Goal: Task Accomplishment & Management: Use online tool/utility

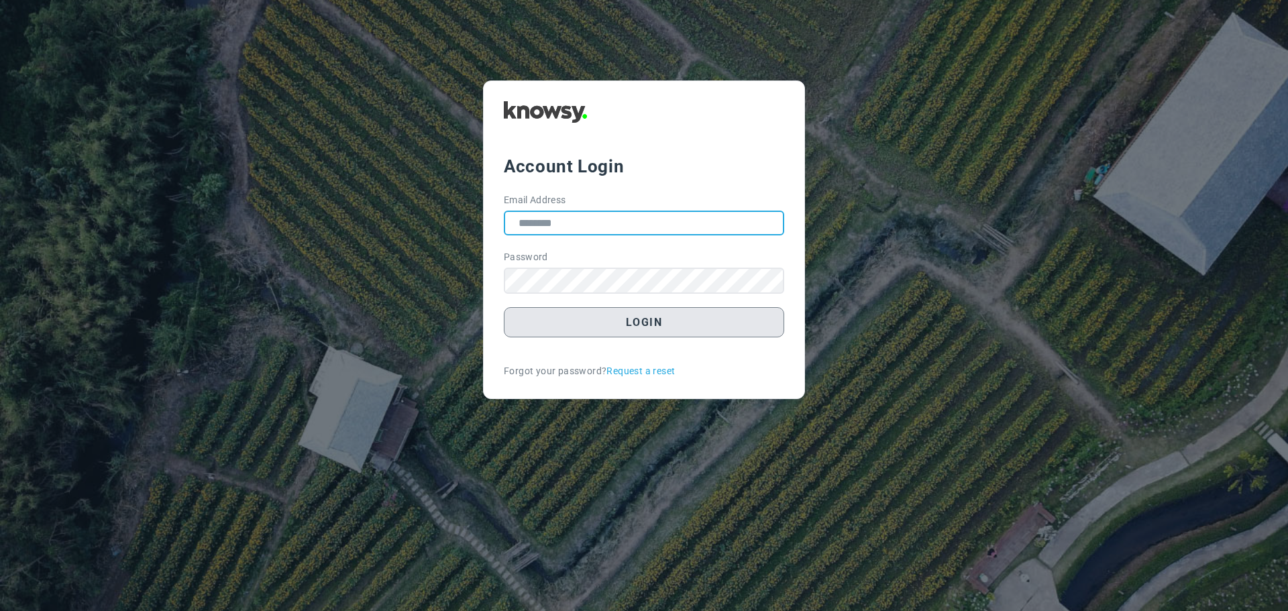
type input "**********"
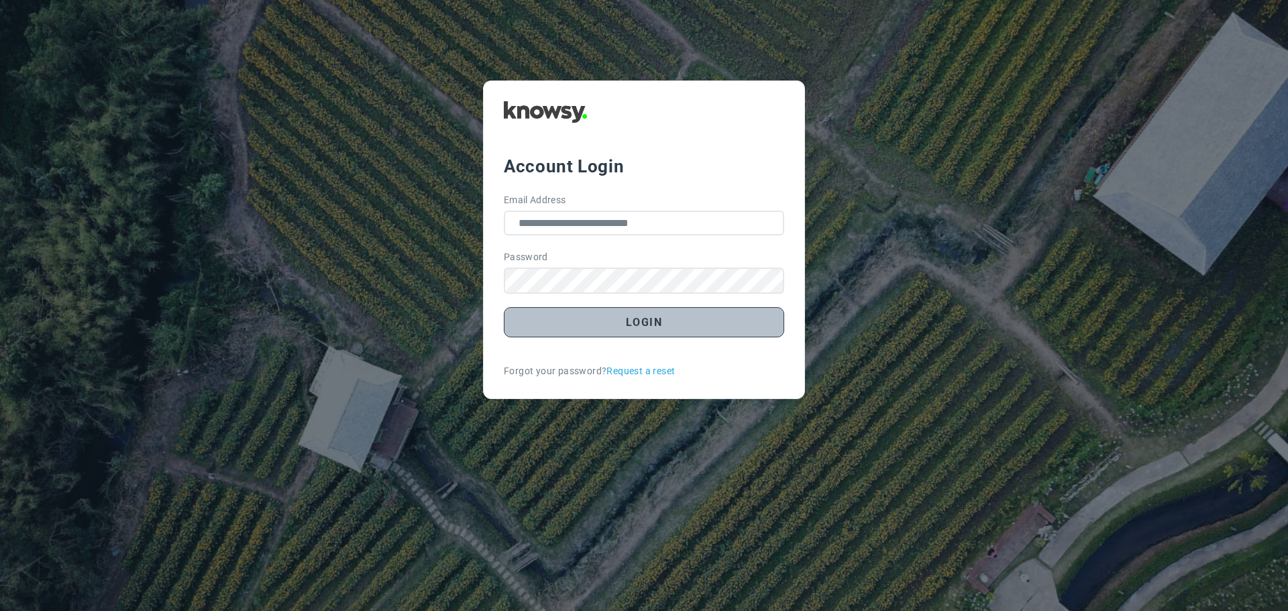
click at [646, 327] on button "Login" at bounding box center [644, 322] width 280 height 30
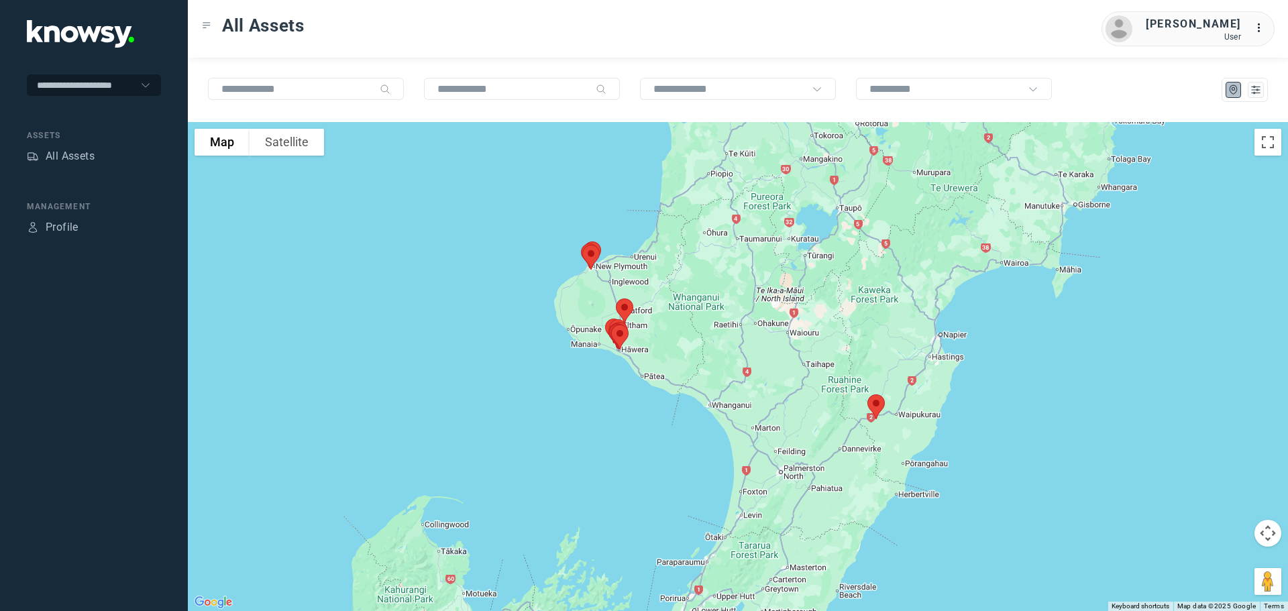
drag, startPoint x: 591, startPoint y: 216, endPoint x: 575, endPoint y: 325, distance: 110.5
click at [578, 331] on div at bounding box center [738, 366] width 1101 height 489
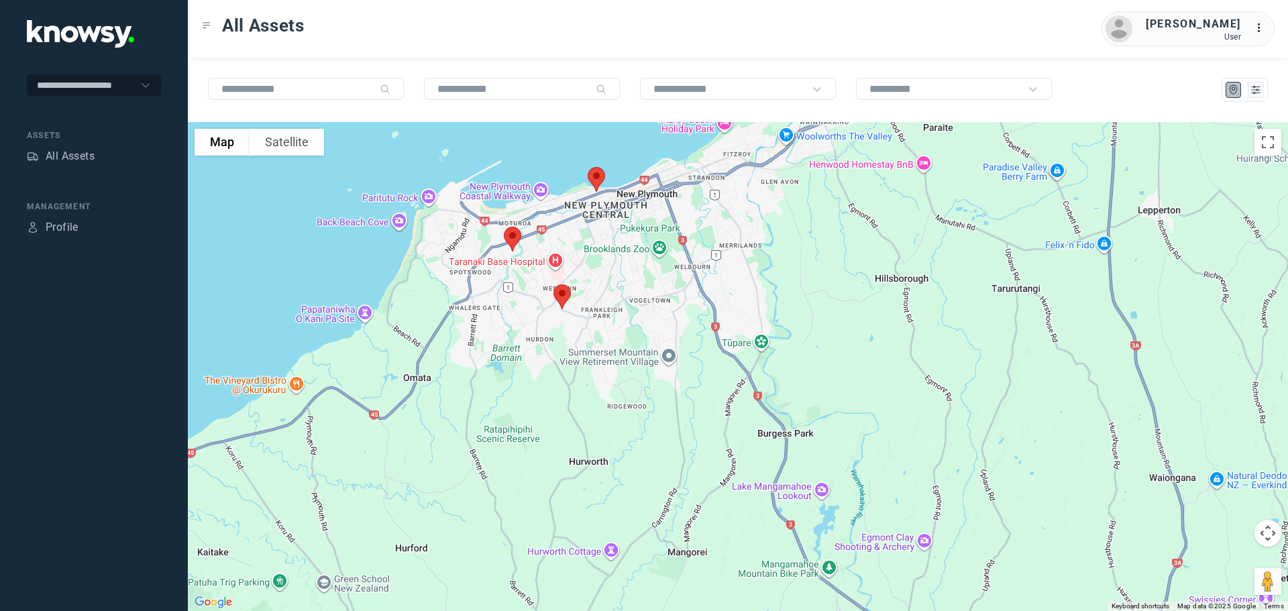
click at [564, 299] on img at bounding box center [562, 297] width 28 height 36
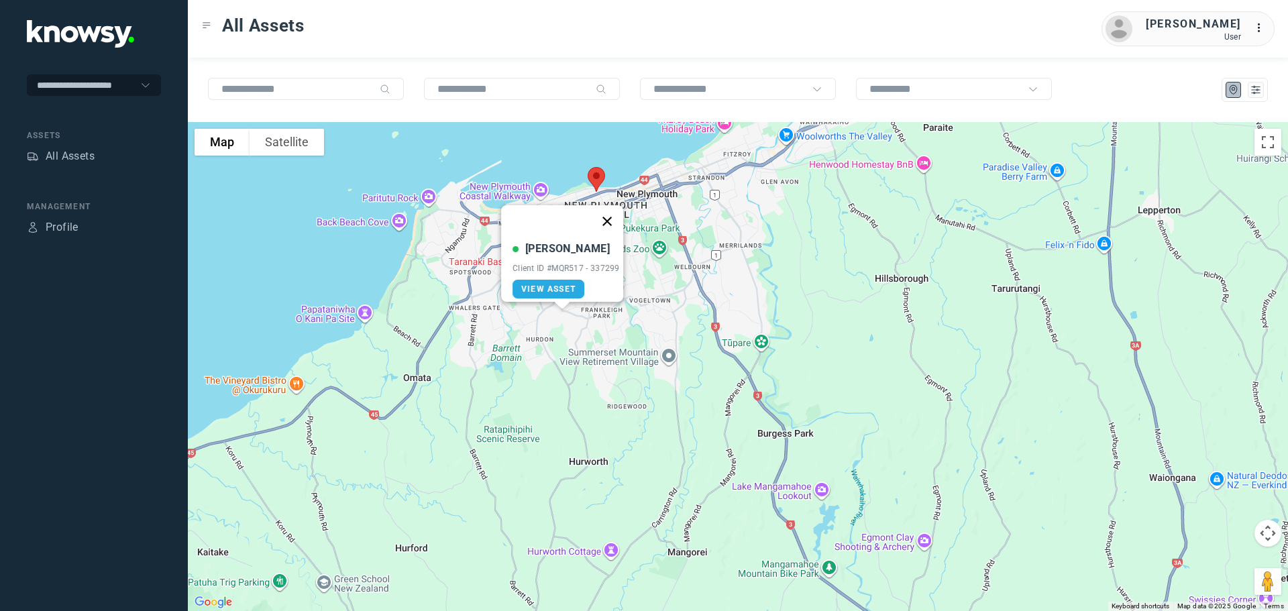
click at [609, 211] on button "Close" at bounding box center [607, 221] width 32 height 32
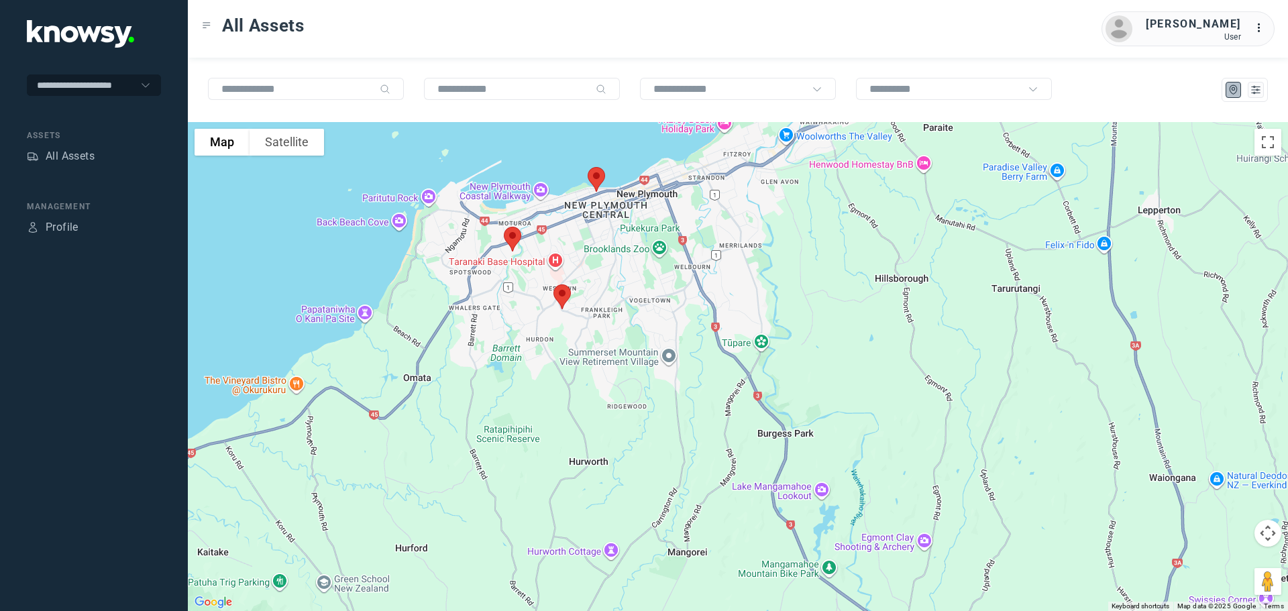
click at [514, 237] on img at bounding box center [513, 239] width 28 height 36
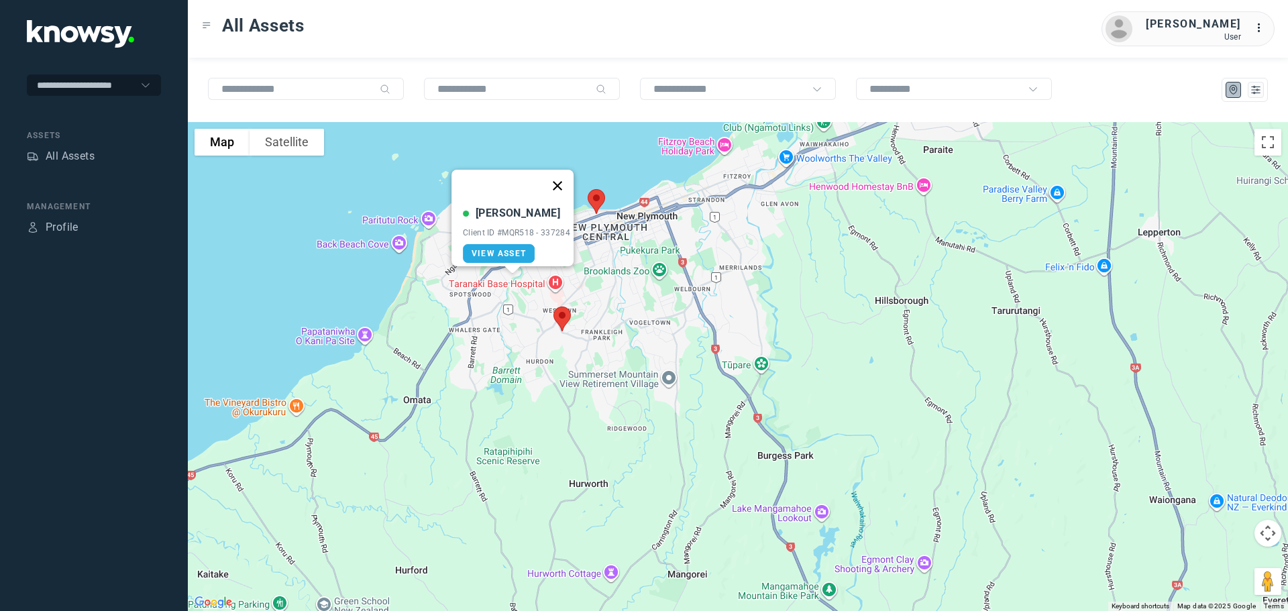
click at [557, 177] on button "Close" at bounding box center [558, 186] width 32 height 32
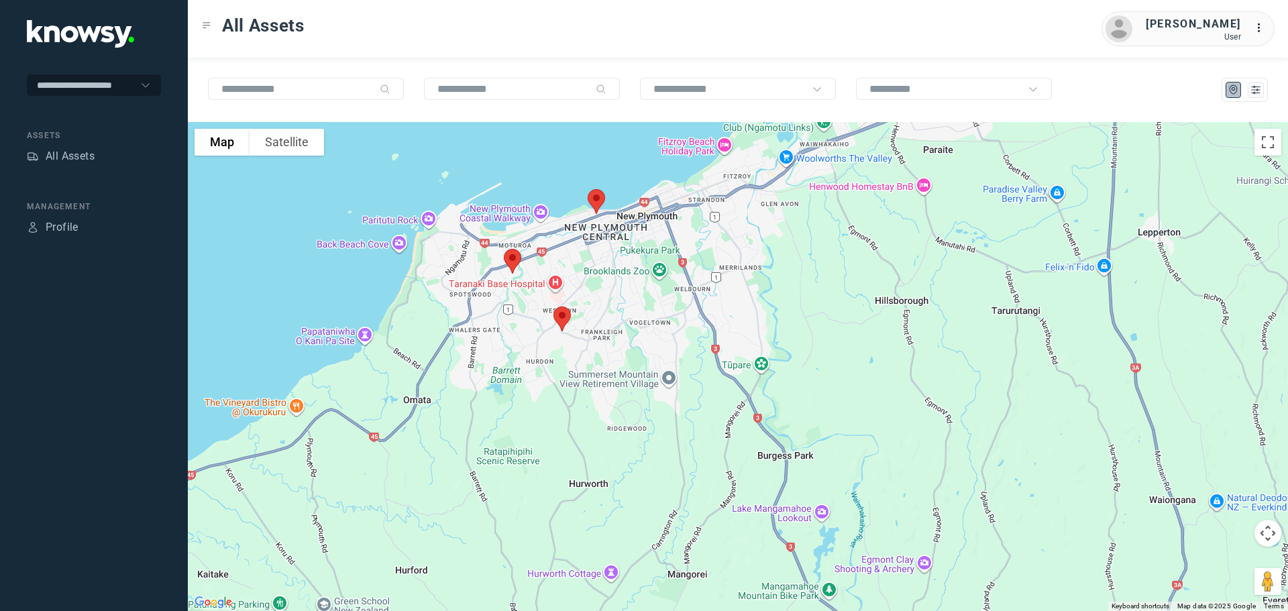
click at [599, 198] on img at bounding box center [596, 202] width 28 height 36
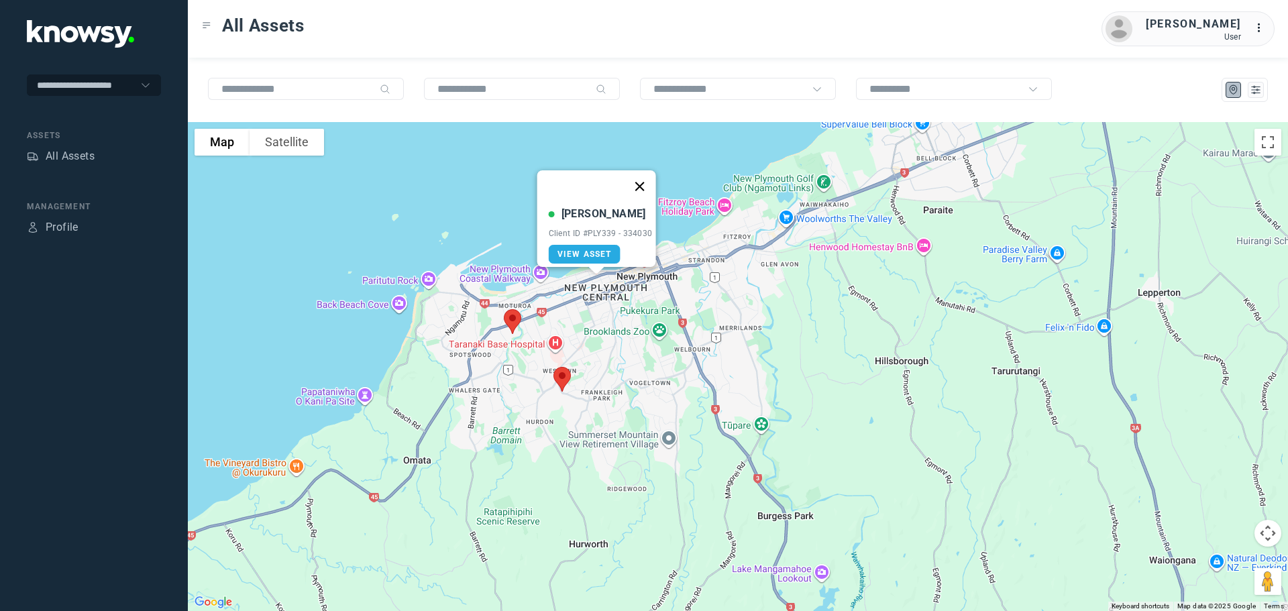
click at [647, 174] on button "Close" at bounding box center [639, 186] width 32 height 32
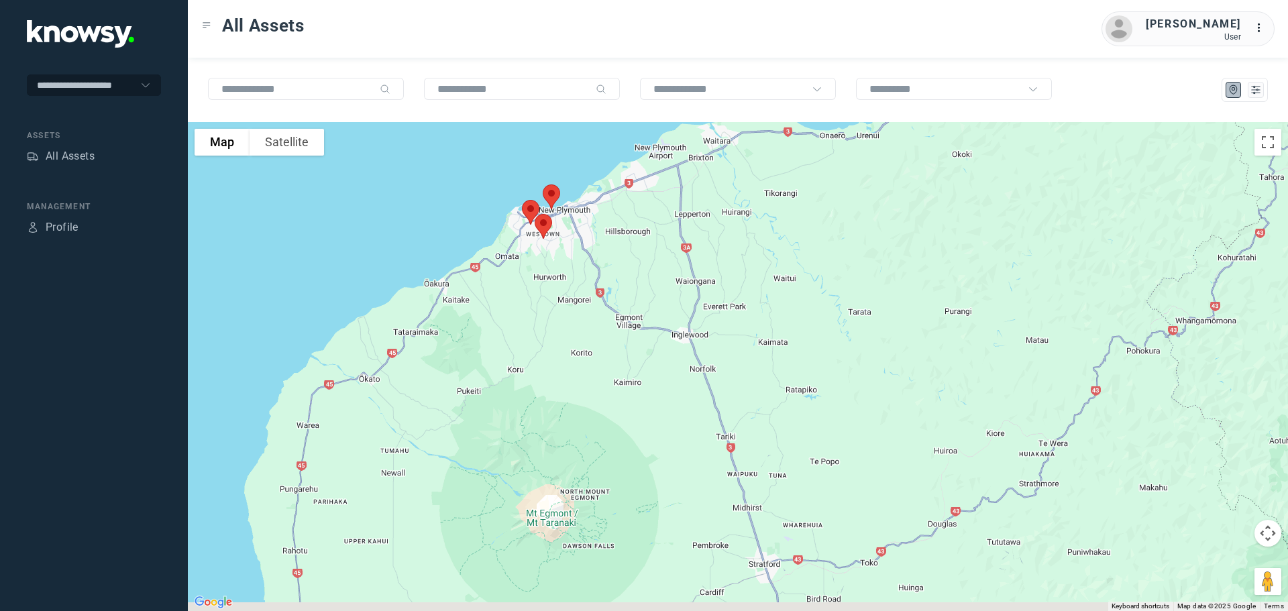
drag, startPoint x: 707, startPoint y: 474, endPoint x: 503, endPoint y: 138, distance: 392.7
click at [503, 138] on div at bounding box center [738, 366] width 1101 height 489
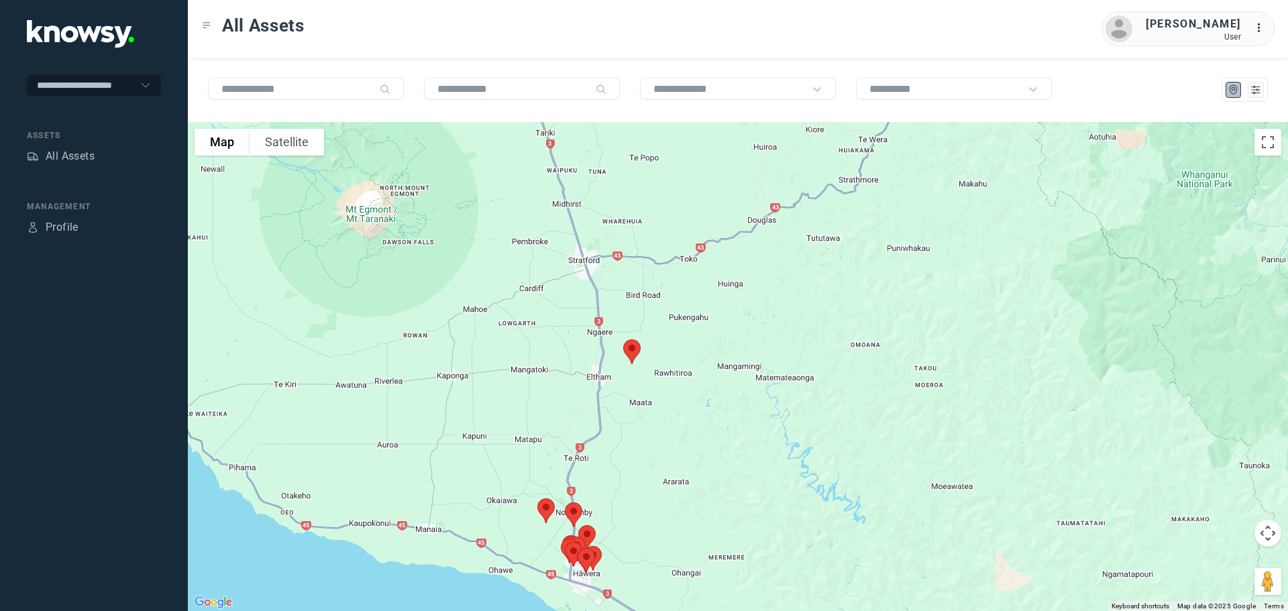
drag, startPoint x: 610, startPoint y: 295, endPoint x: 588, endPoint y: 137, distance: 159.2
click at [588, 138] on div at bounding box center [738, 366] width 1101 height 489
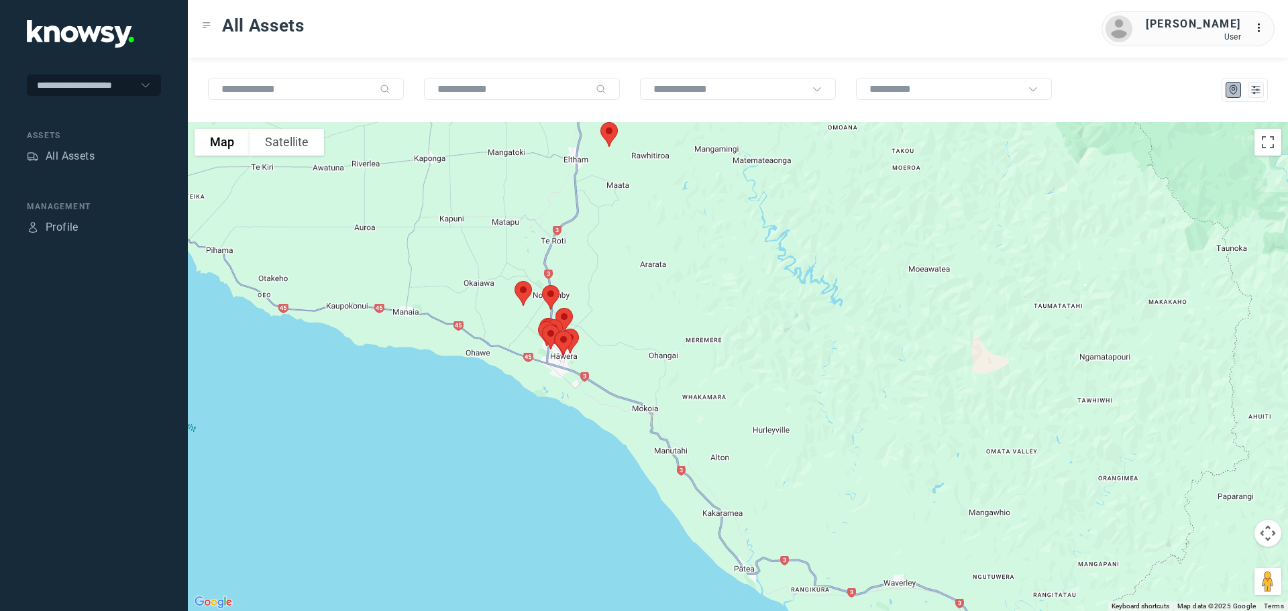
drag, startPoint x: 604, startPoint y: 290, endPoint x: 601, endPoint y: 274, distance: 15.7
click at [602, 275] on div at bounding box center [738, 366] width 1101 height 489
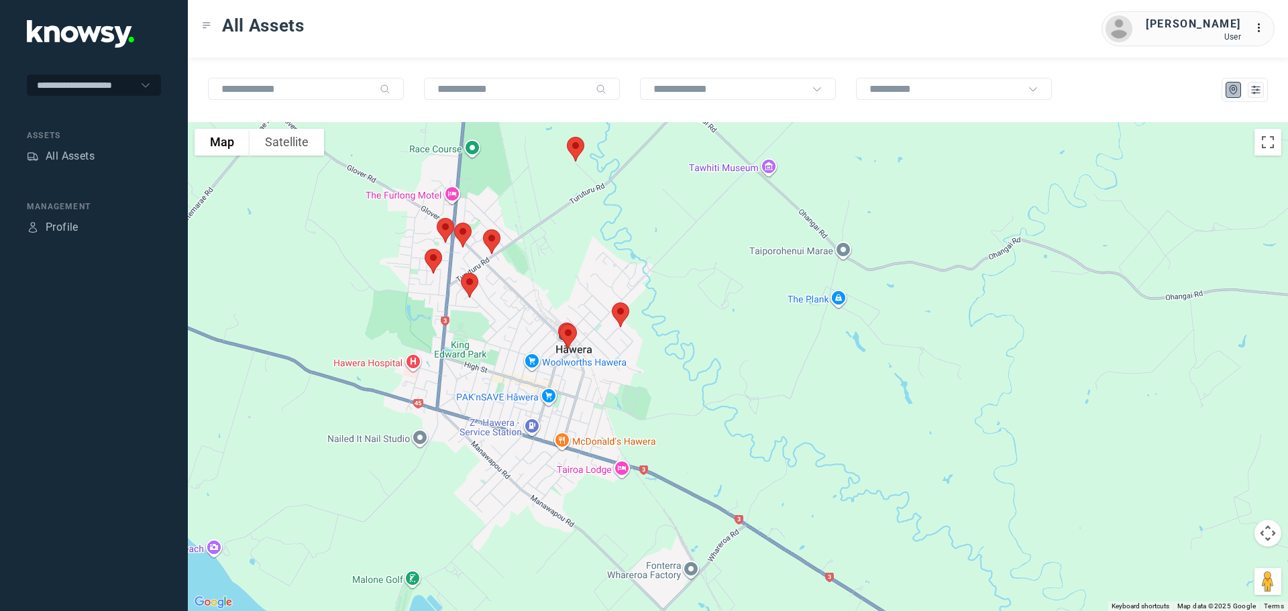
drag, startPoint x: 489, startPoint y: 423, endPoint x: 627, endPoint y: 334, distance: 165.1
click at [627, 334] on div at bounding box center [738, 366] width 1101 height 489
click at [622, 313] on img at bounding box center [621, 315] width 28 height 36
click at [668, 229] on button "Close" at bounding box center [664, 239] width 32 height 32
click at [431, 258] on img at bounding box center [433, 262] width 28 height 36
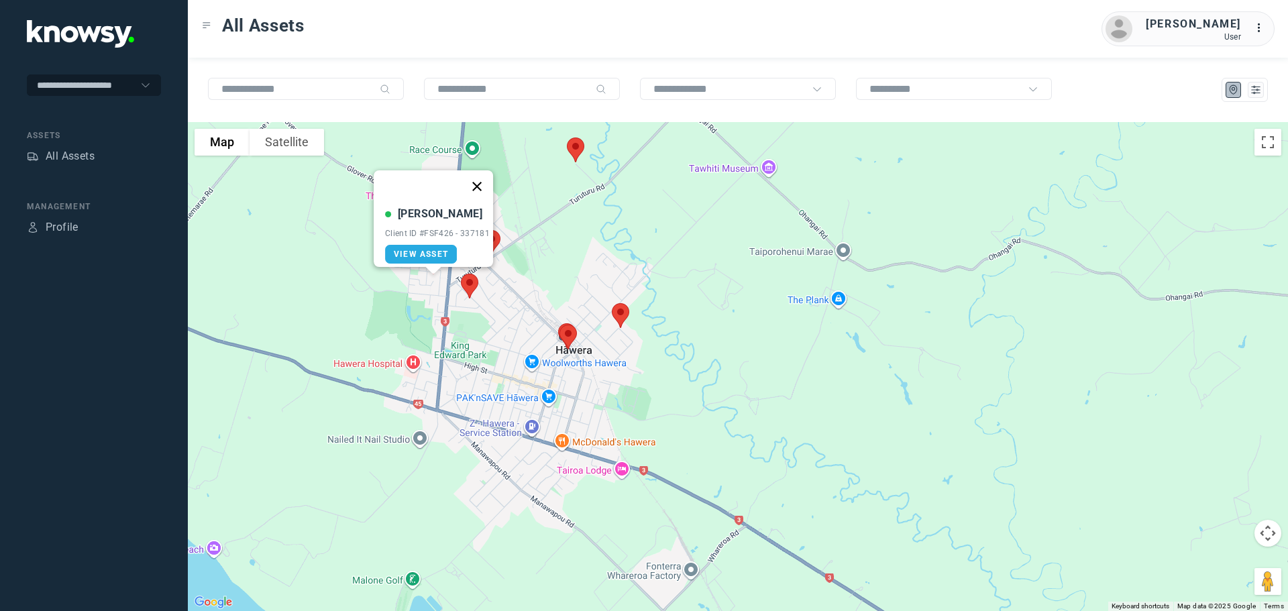
click at [482, 172] on button "Close" at bounding box center [477, 186] width 32 height 32
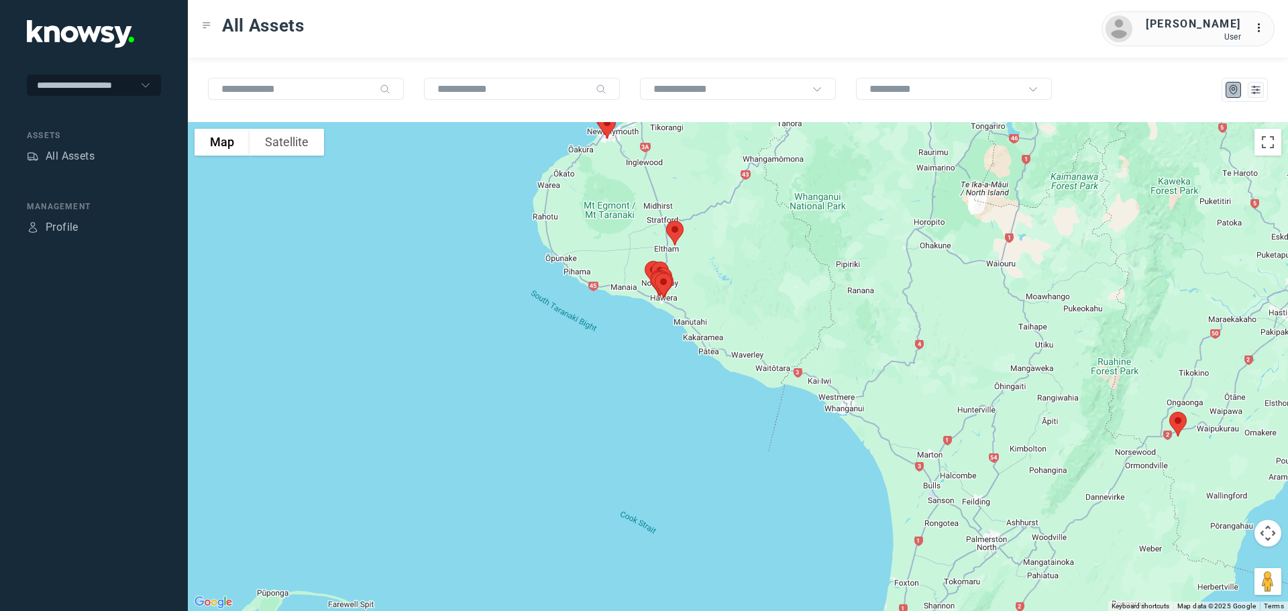
drag, startPoint x: 967, startPoint y: 485, endPoint x: 778, endPoint y: 320, distance: 251.1
click at [792, 329] on div at bounding box center [738, 366] width 1101 height 489
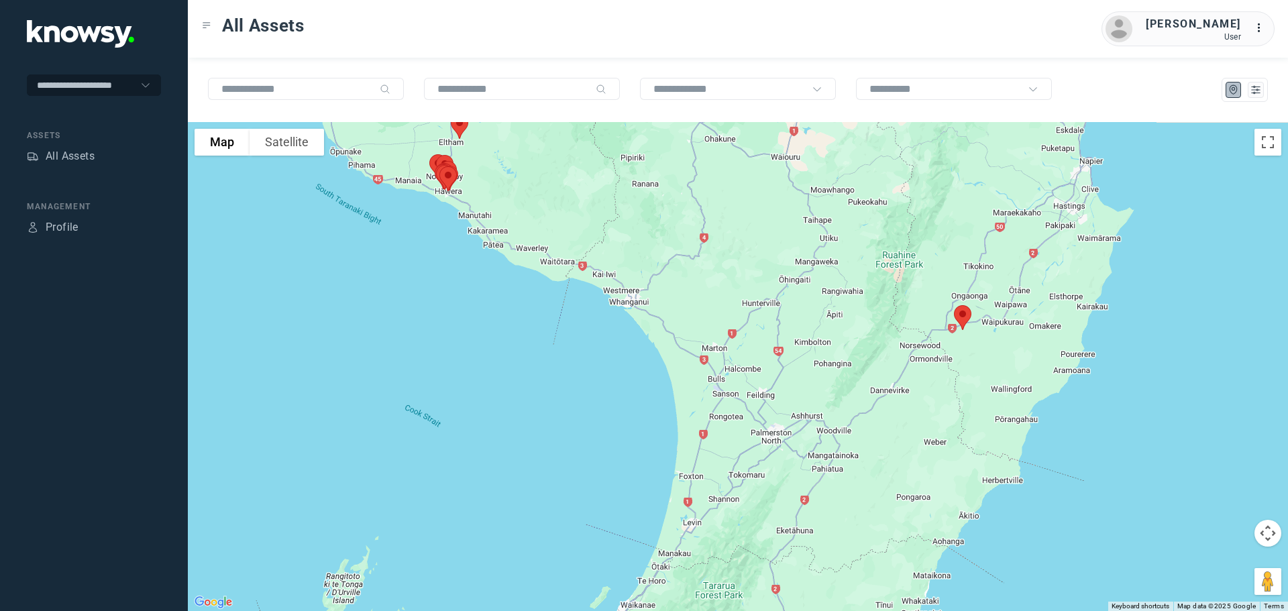
drag, startPoint x: 850, startPoint y: 348, endPoint x: 821, endPoint y: 374, distance: 39.5
click at [823, 373] on div at bounding box center [738, 366] width 1101 height 489
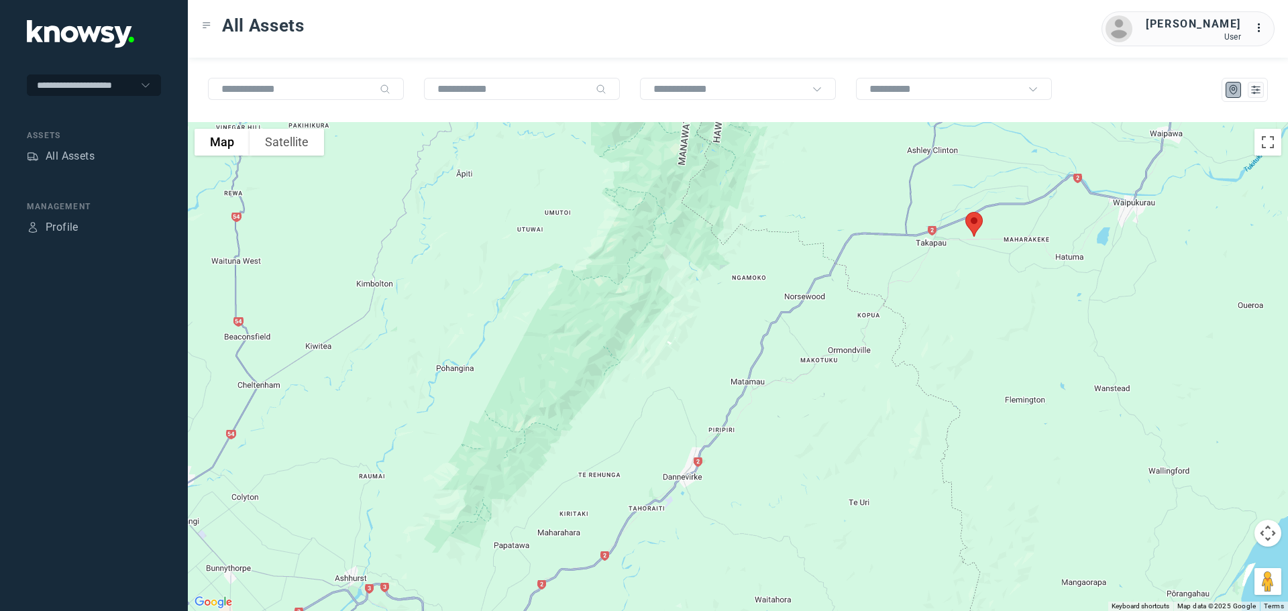
drag, startPoint x: 956, startPoint y: 298, endPoint x: 970, endPoint y: 347, distance: 50.8
click at [970, 347] on div at bounding box center [738, 366] width 1101 height 489
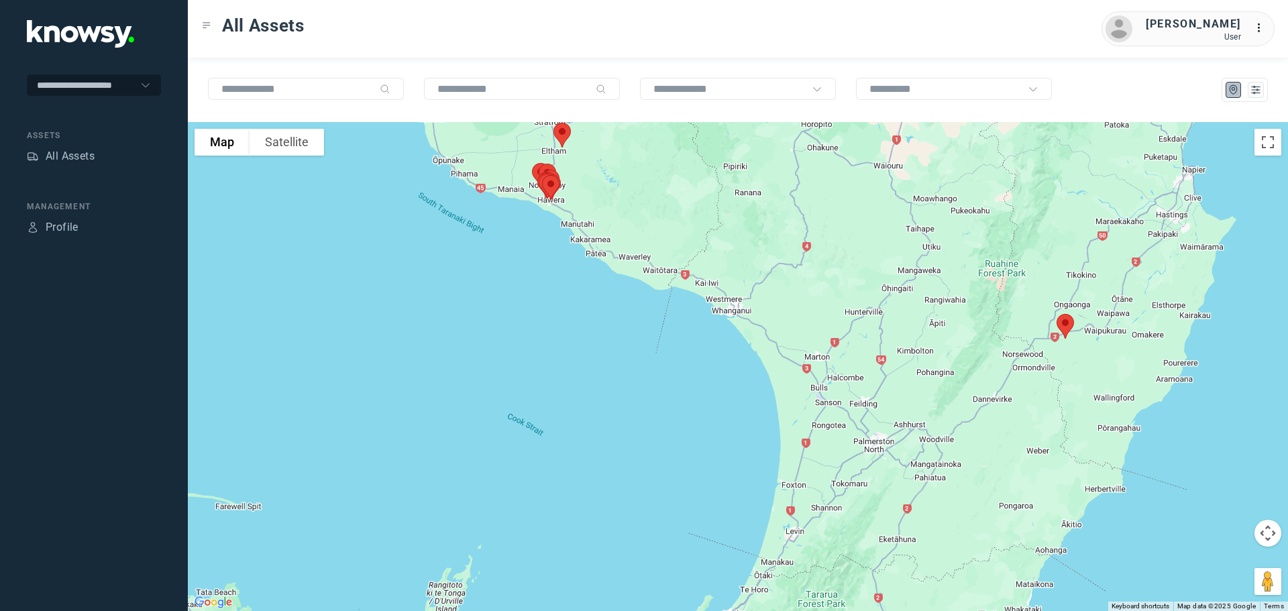
drag, startPoint x: 665, startPoint y: 297, endPoint x: 866, endPoint y: 311, distance: 201.8
click at [886, 321] on div at bounding box center [738, 366] width 1101 height 489
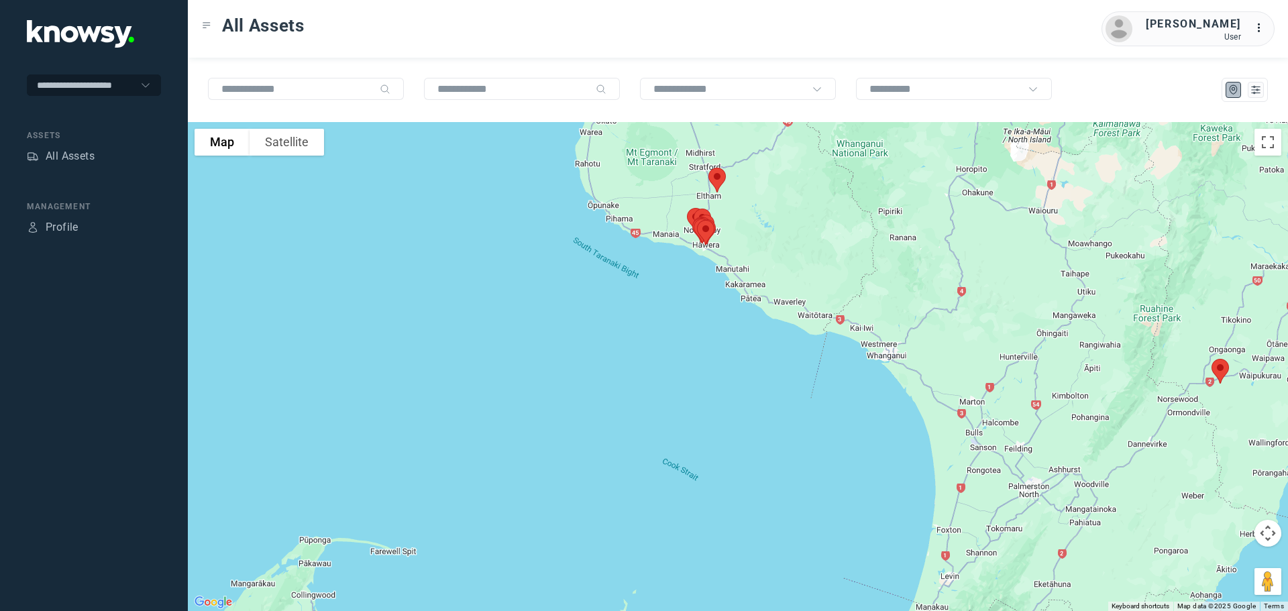
drag, startPoint x: 807, startPoint y: 292, endPoint x: 823, endPoint y: 314, distance: 27.0
click at [847, 315] on div at bounding box center [738, 366] width 1101 height 489
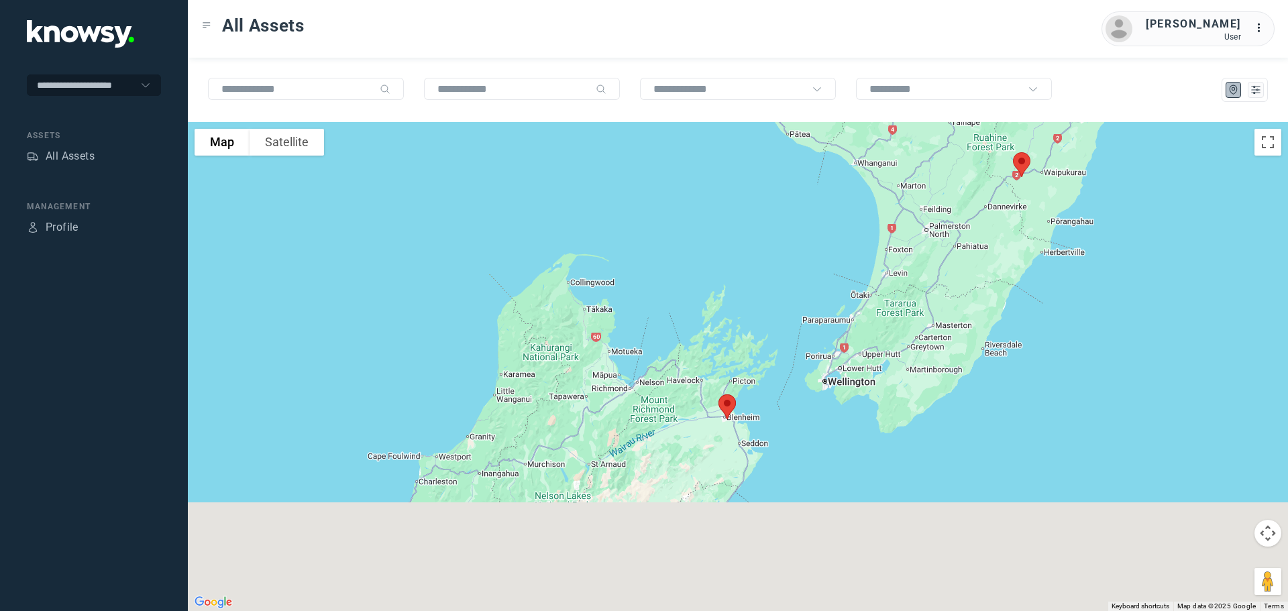
drag, startPoint x: 448, startPoint y: 508, endPoint x: 625, endPoint y: 256, distance: 307.9
click at [625, 256] on div at bounding box center [738, 366] width 1101 height 489
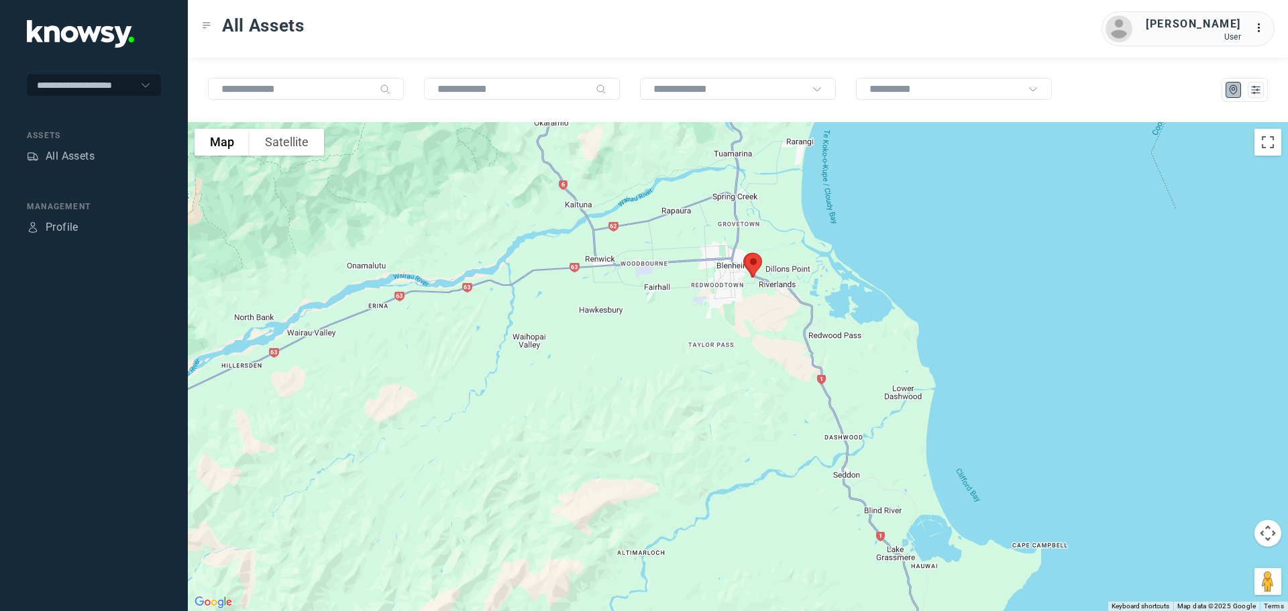
drag, startPoint x: 809, startPoint y: 283, endPoint x: 708, endPoint y: 395, distance: 151.6
click at [717, 395] on div at bounding box center [738, 366] width 1101 height 489
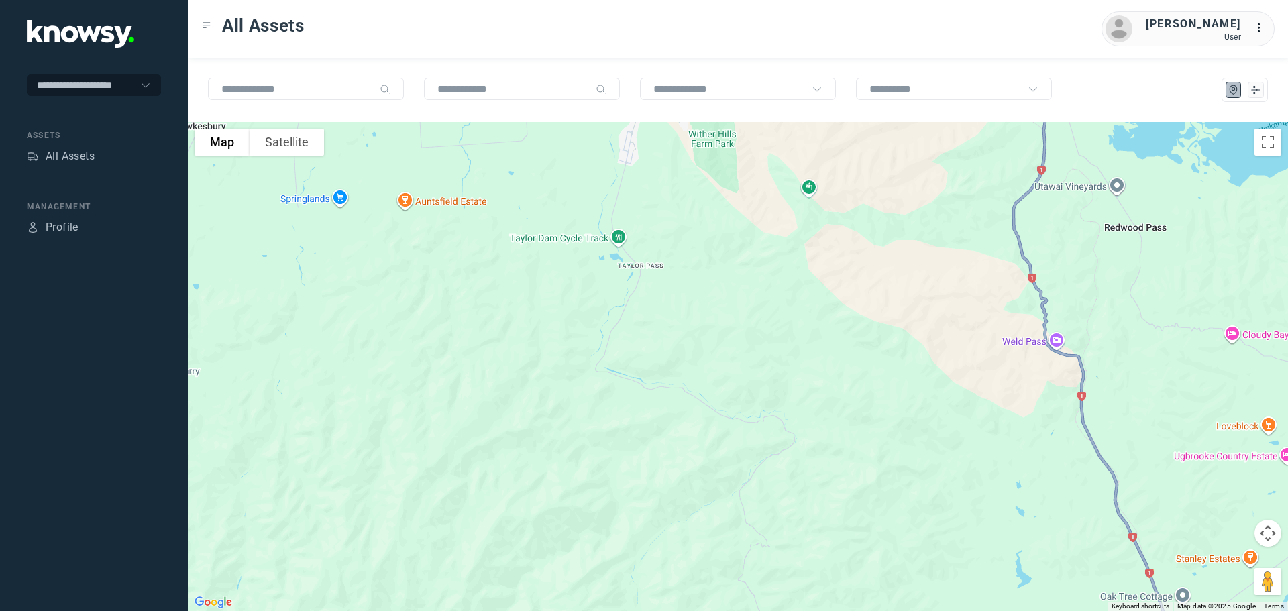
drag, startPoint x: 752, startPoint y: 312, endPoint x: 688, endPoint y: 482, distance: 181.1
click at [691, 477] on div at bounding box center [738, 366] width 1101 height 489
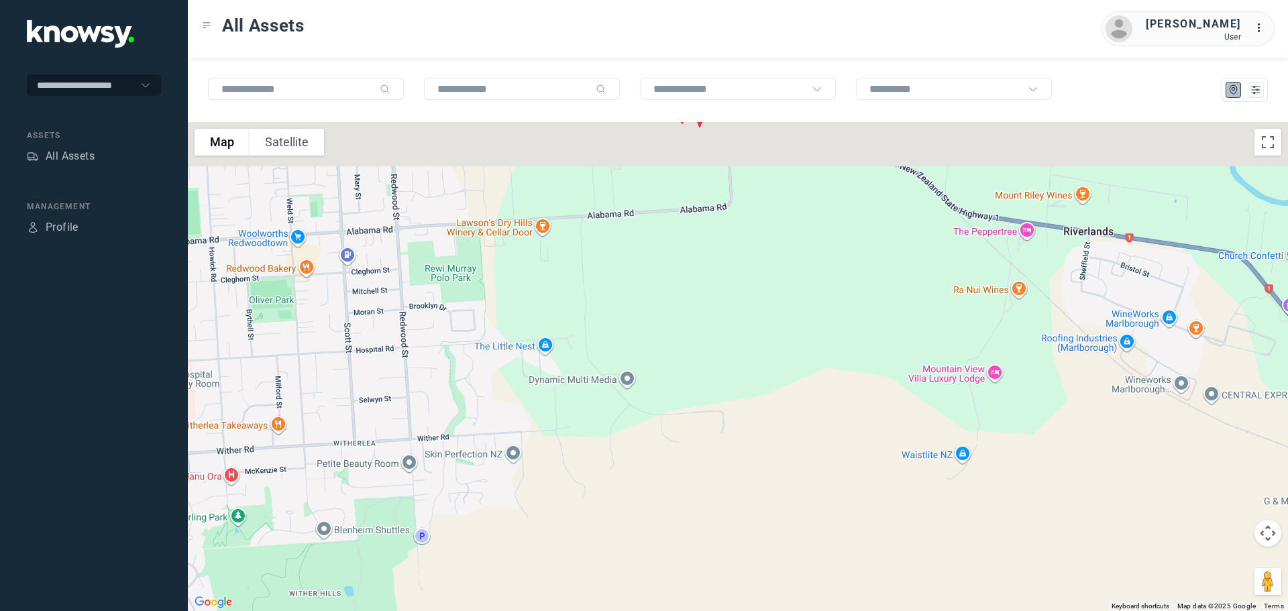
drag, startPoint x: 694, startPoint y: 327, endPoint x: 676, endPoint y: 510, distance: 184.0
click at [680, 509] on div at bounding box center [738, 366] width 1101 height 489
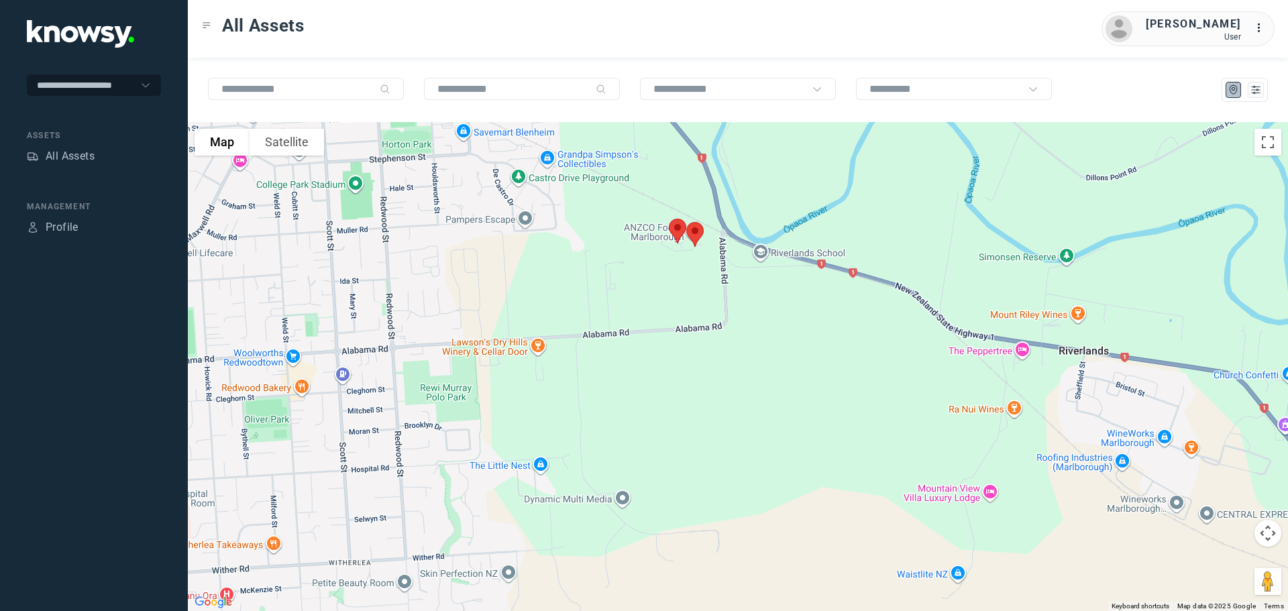
drag, startPoint x: 690, startPoint y: 458, endPoint x: 688, endPoint y: 492, distance: 33.6
click at [688, 492] on div at bounding box center [738, 366] width 1101 height 489
